Goal: Information Seeking & Learning: Compare options

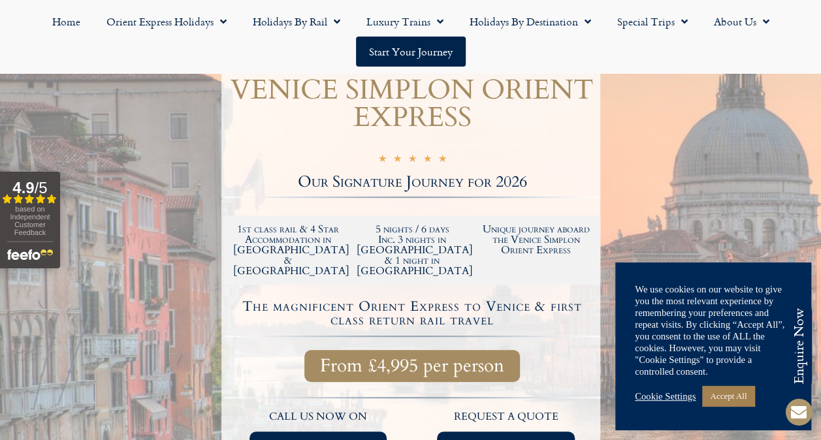
scroll to position [261, 0]
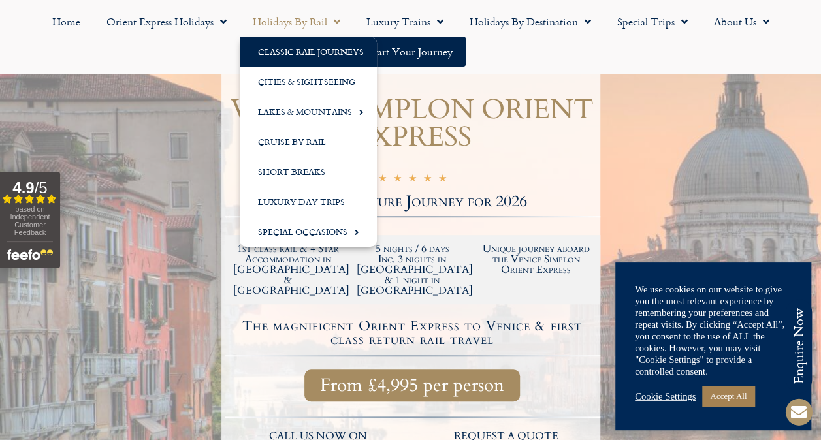
click at [295, 56] on link "Classic Rail Journeys" at bounding box center [308, 52] width 137 height 30
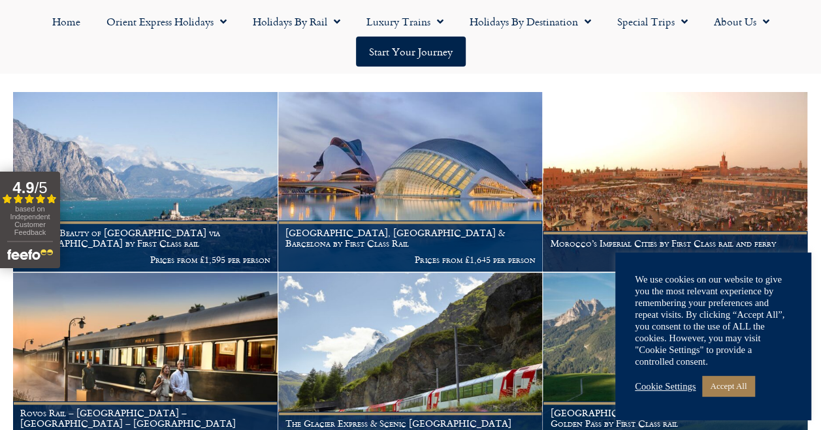
scroll to position [261, 0]
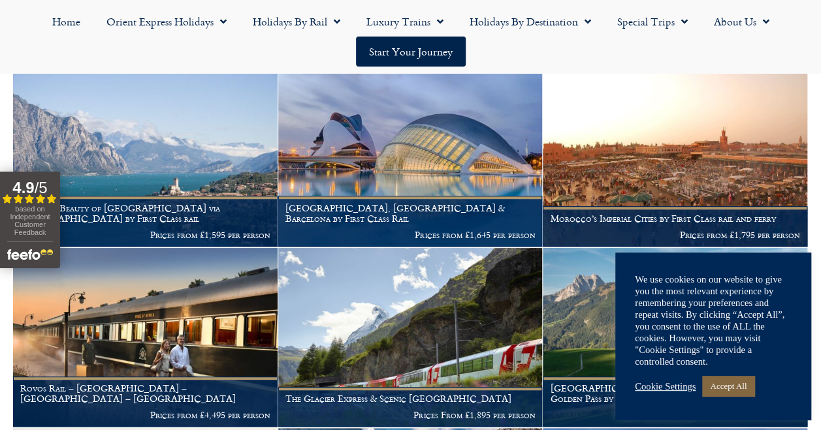
click at [731, 387] on link "Accept All" at bounding box center [728, 386] width 52 height 20
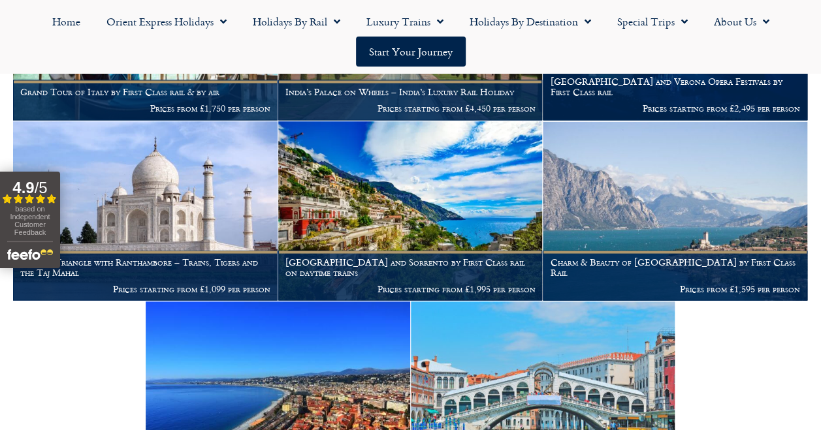
scroll to position [1110, 0]
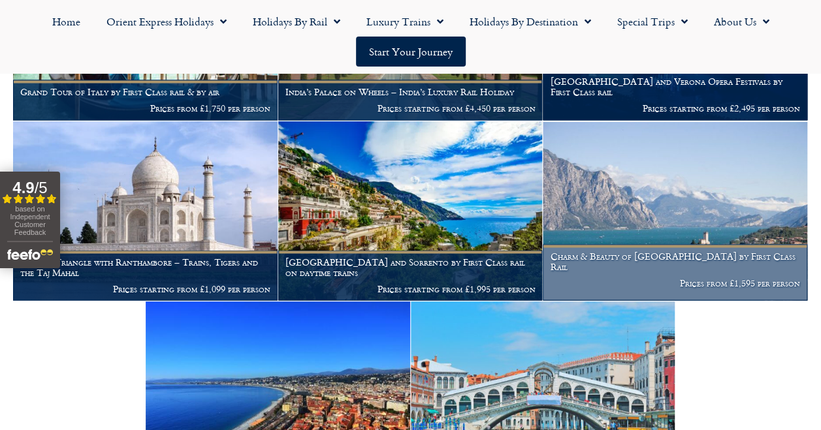
click at [635, 288] on p "Prices from £1,595 per person" at bounding box center [675, 283] width 250 height 10
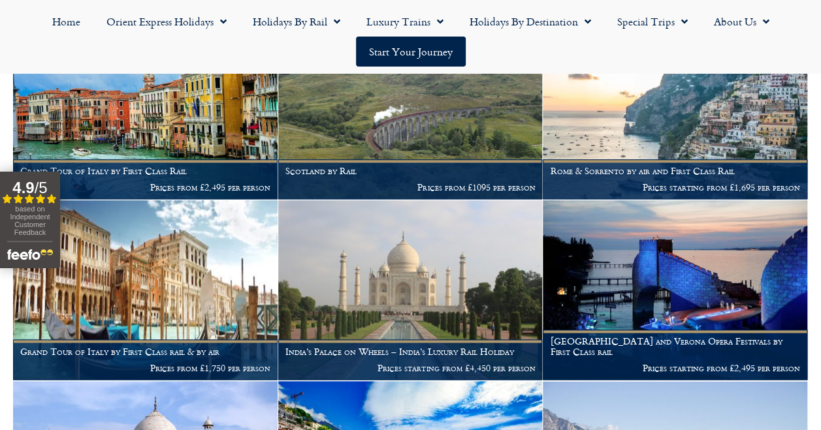
scroll to position [784, 0]
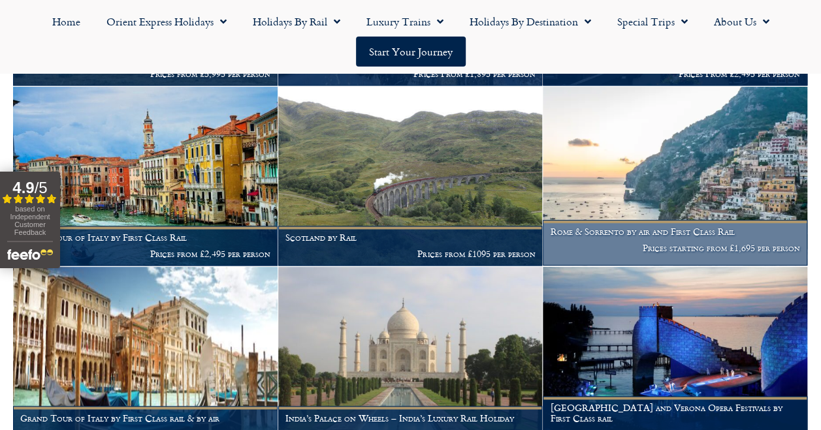
click at [618, 237] on h1 "Rome & Sorrento by air and First Class Rail" at bounding box center [675, 232] width 250 height 10
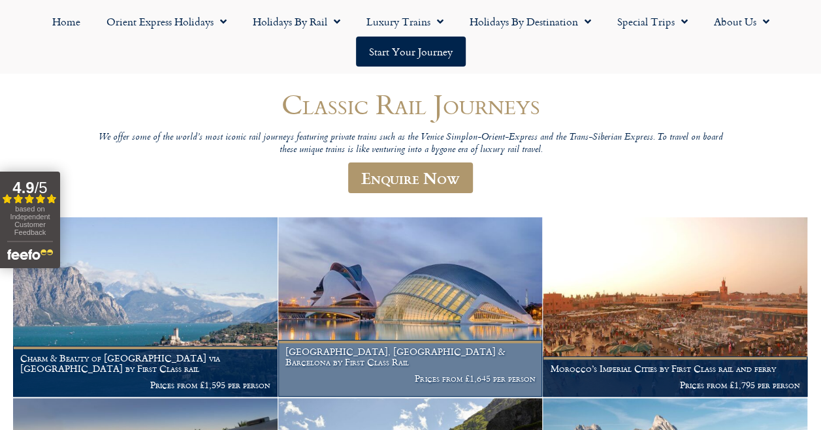
scroll to position [131, 0]
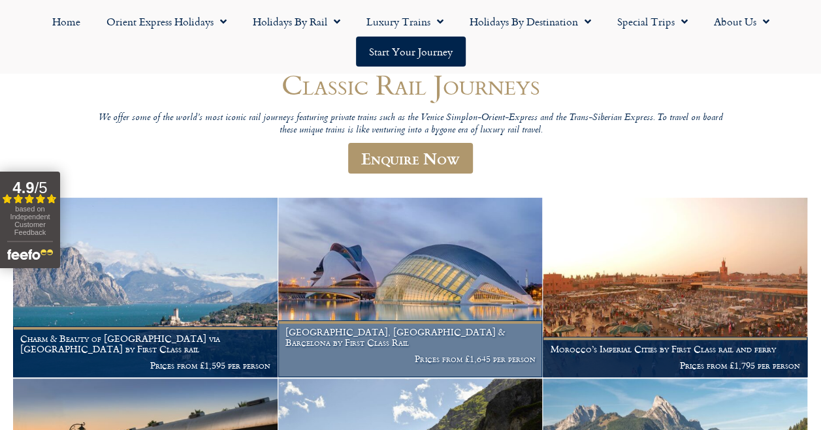
click at [374, 359] on p "Prices from £1,645 per person" at bounding box center [410, 359] width 250 height 10
click at [456, 348] on h1 "Madrid, Valencia & Barcelona by First Class Rail" at bounding box center [410, 337] width 250 height 21
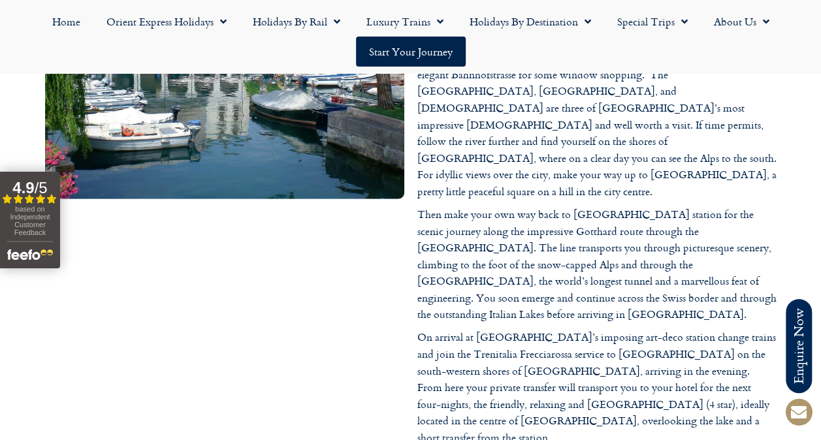
scroll to position [1894, 0]
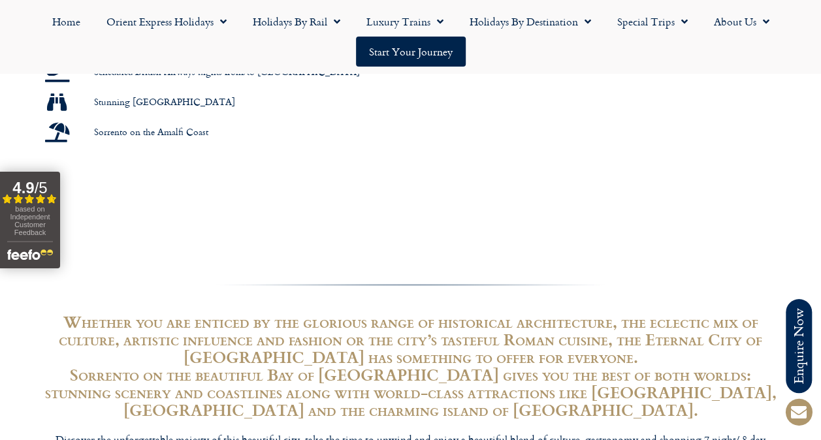
scroll to position [849, 0]
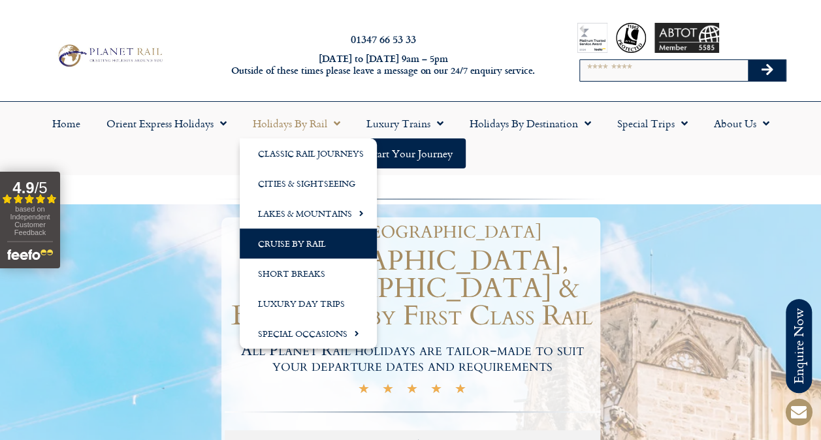
click at [310, 246] on link "Cruise by Rail" at bounding box center [308, 244] width 137 height 30
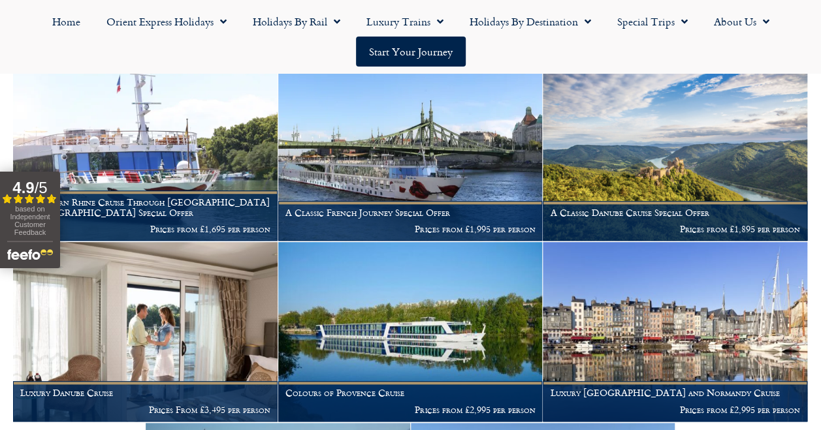
scroll to position [327, 0]
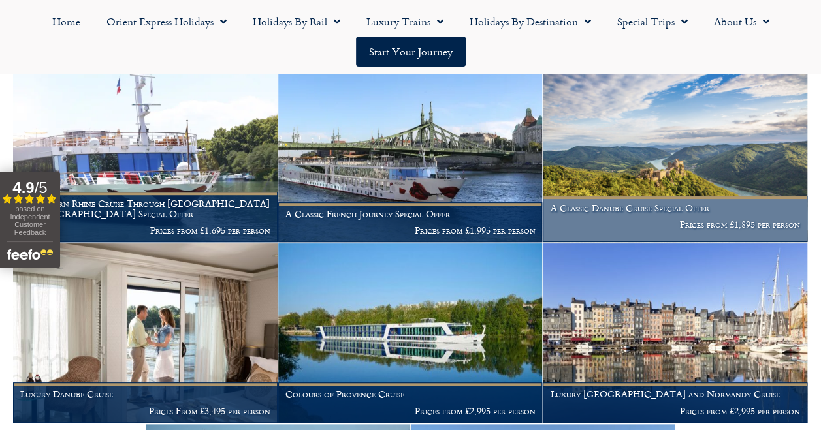
click at [608, 217] on figcaption "A Classic Danube Cruise Special Offer Prices from £1,895 per person" at bounding box center [675, 219] width 265 height 46
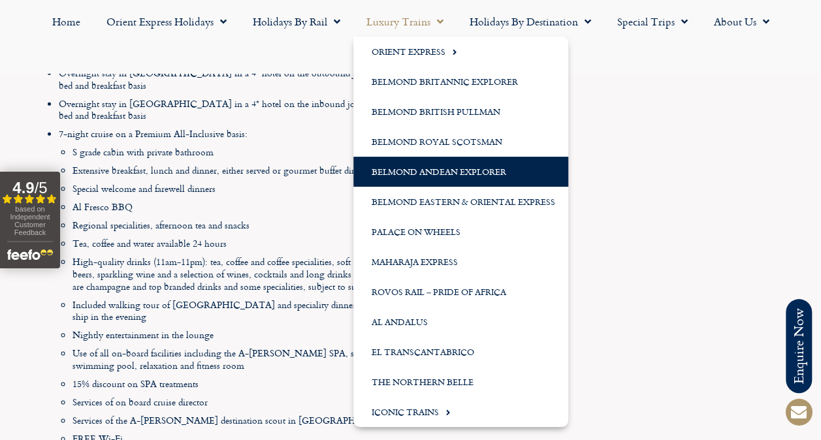
scroll to position [1829, 0]
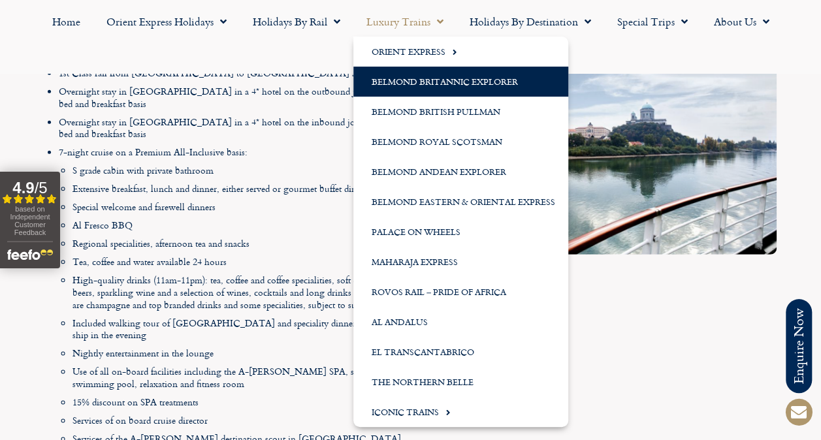
click at [461, 78] on link "Belmond Britannic Explorer" at bounding box center [460, 82] width 215 height 30
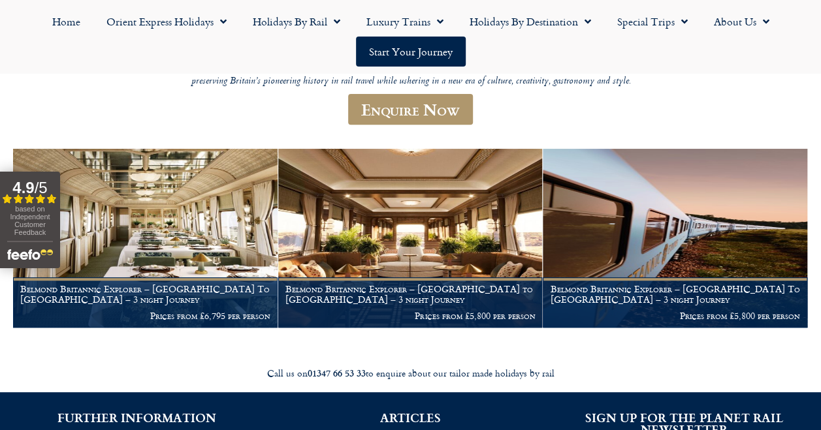
scroll to position [196, 0]
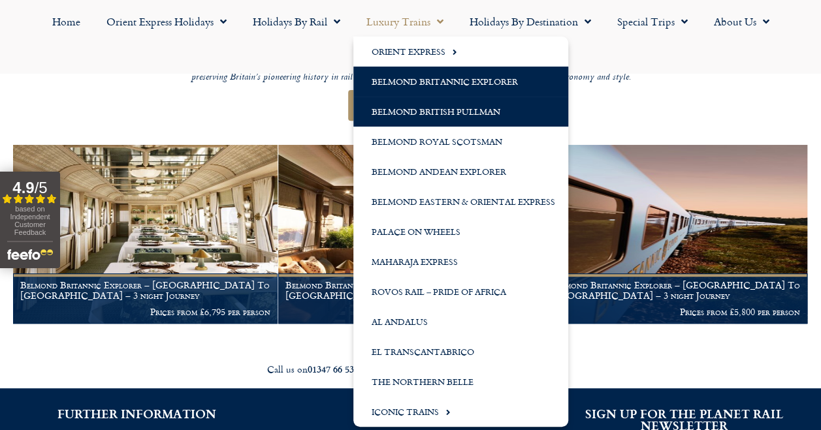
click at [412, 109] on link "Belmond British Pullman" at bounding box center [460, 112] width 215 height 30
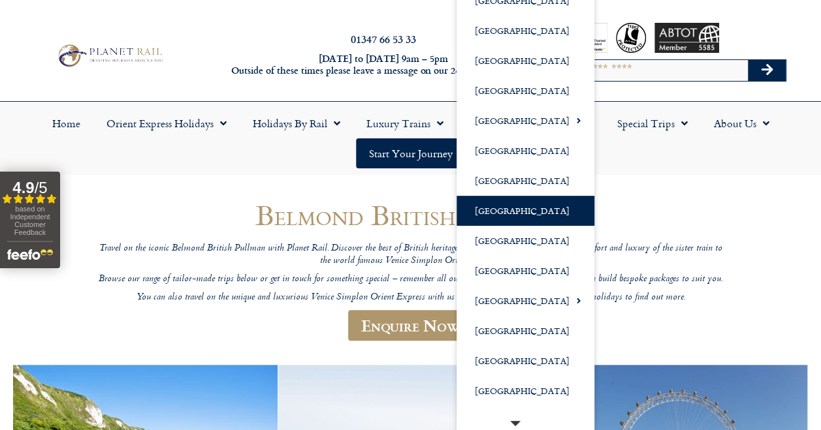
click at [511, 208] on link "[GEOGRAPHIC_DATA]" at bounding box center [526, 211] width 138 height 30
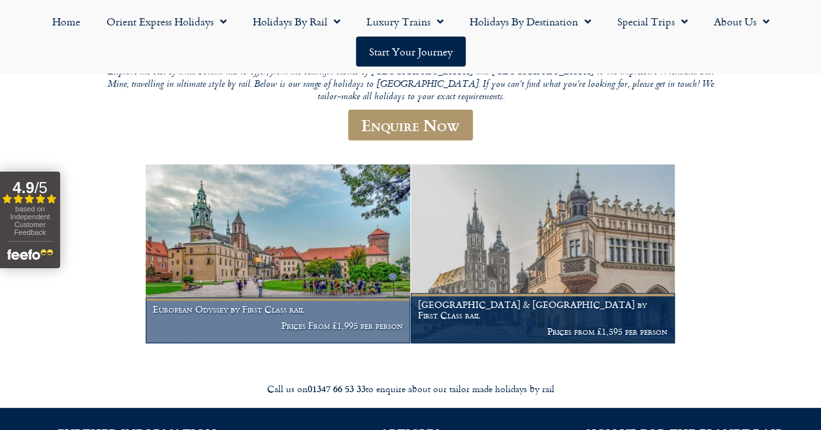
scroll to position [196, 0]
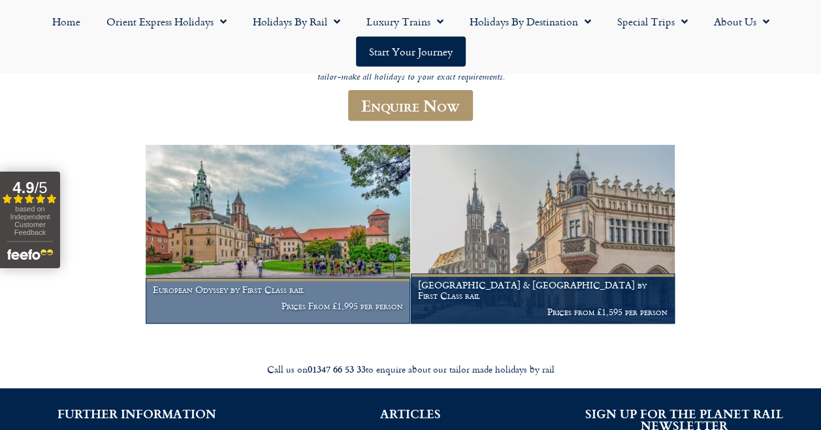
click at [391, 221] on img at bounding box center [278, 235] width 265 height 180
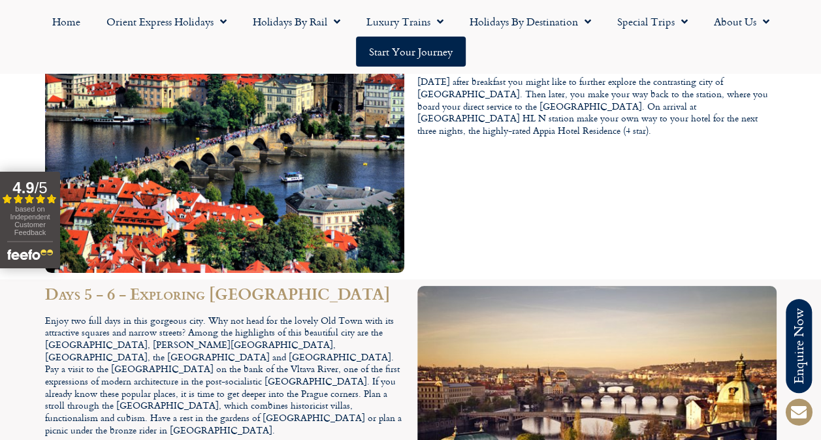
scroll to position [2351, 0]
